Goal: Task Accomplishment & Management: Manage account settings

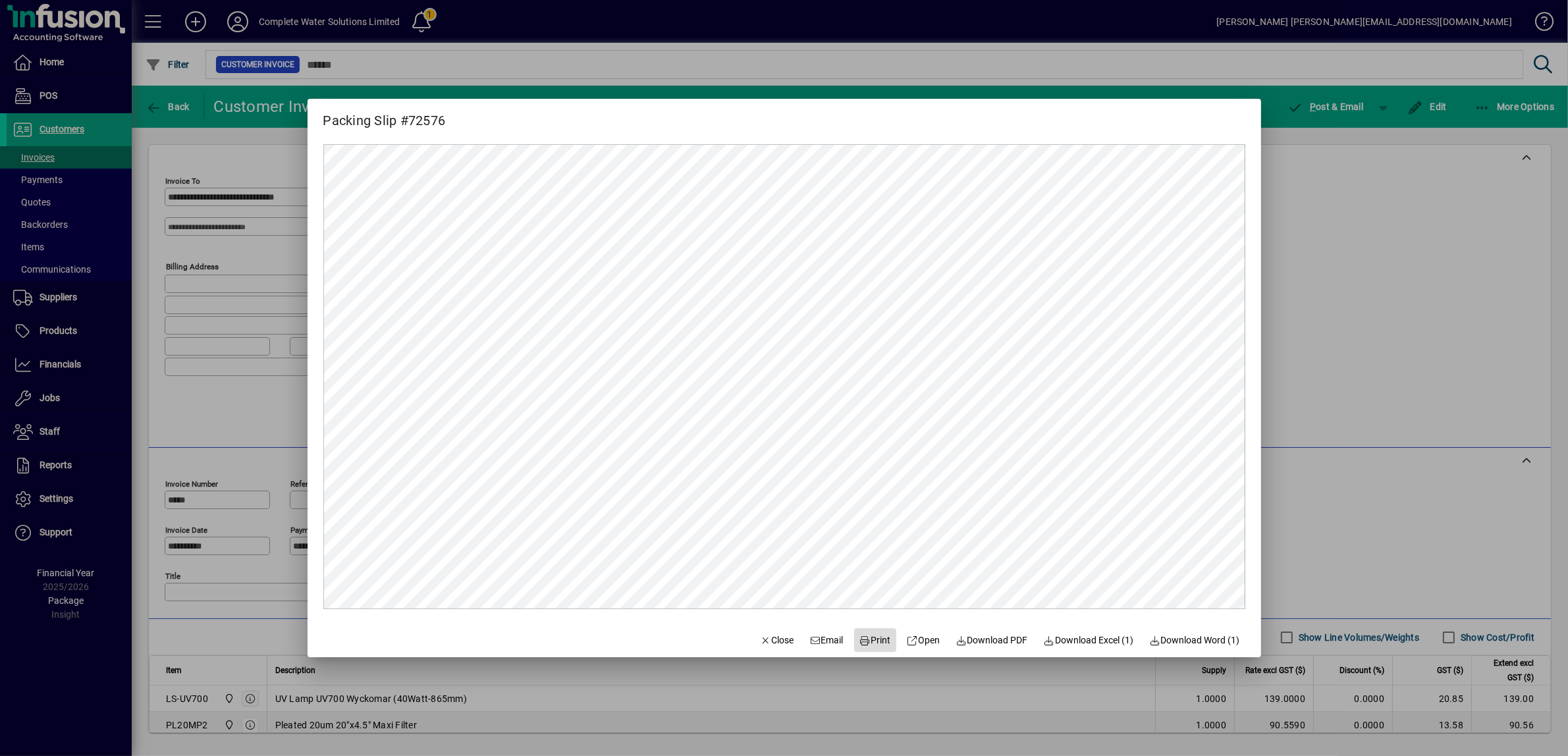
click at [871, 629] on span at bounding box center [875, 640] width 42 height 32
click at [770, 634] on span "Close" at bounding box center [777, 640] width 34 height 14
